Goal: Transaction & Acquisition: Purchase product/service

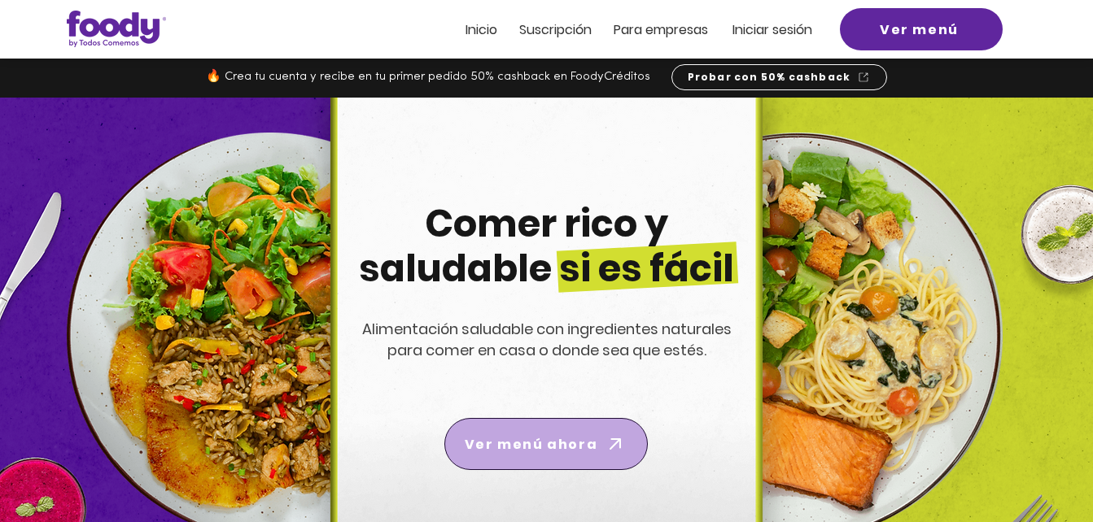
click at [548, 447] on span "Ver menú ahora" at bounding box center [531, 444] width 133 height 20
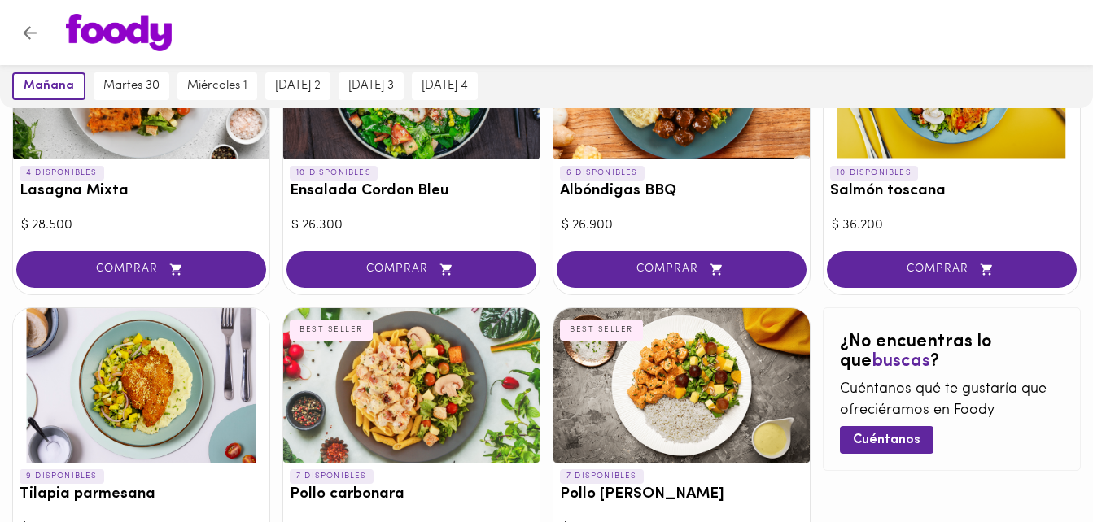
scroll to position [1015, 0]
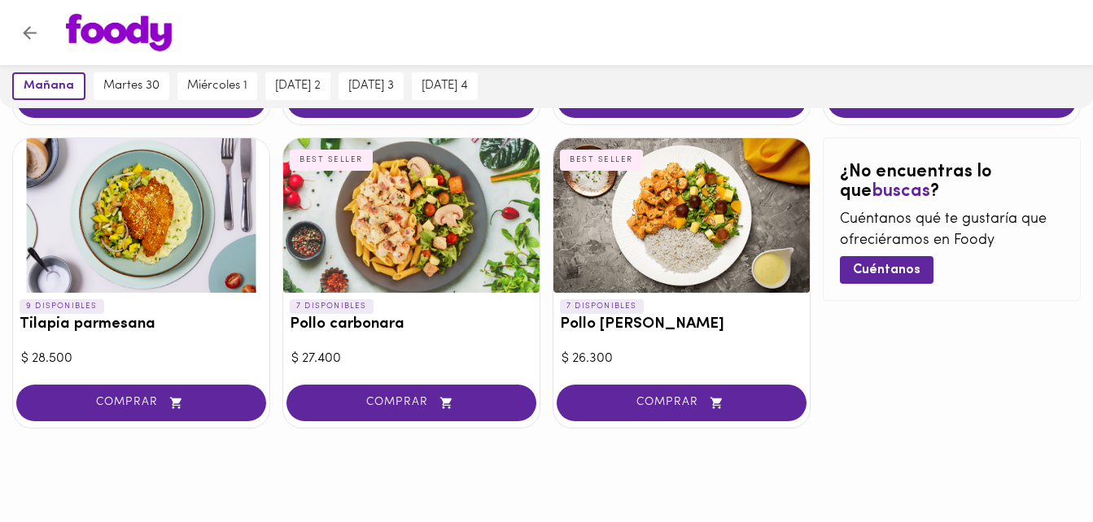
click at [28, 39] on icon "Volver" at bounding box center [30, 33] width 20 height 20
